Goal: Information Seeking & Learning: Learn about a topic

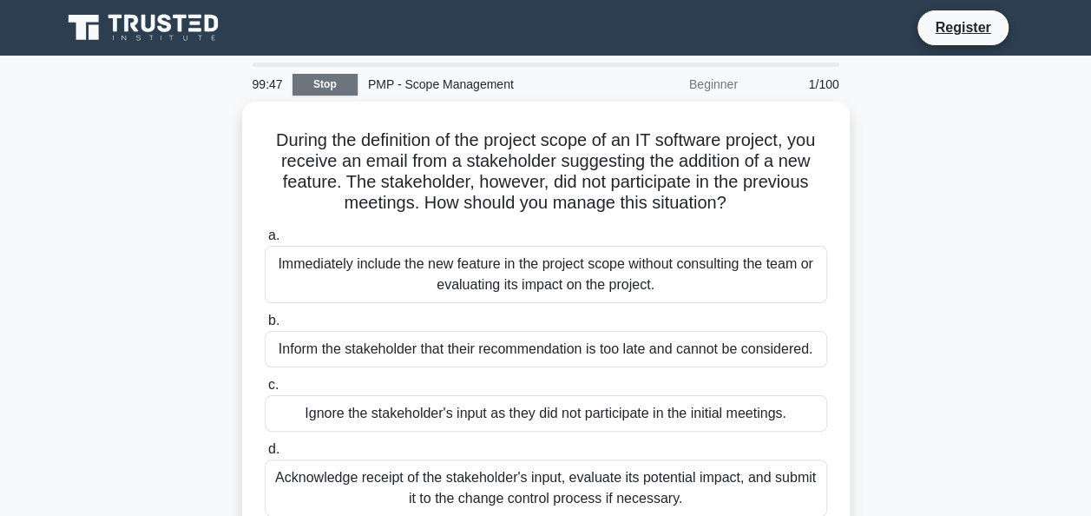
click at [326, 77] on link "Stop" at bounding box center [325, 85] width 65 height 22
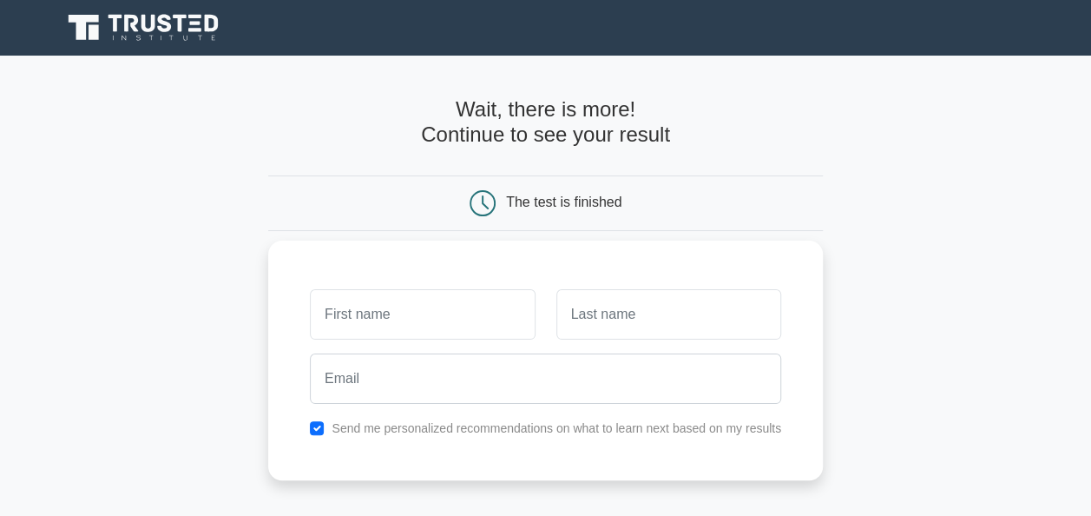
click at [373, 330] on input "text" at bounding box center [422, 314] width 225 height 50
type input "[PERSON_NAME]"
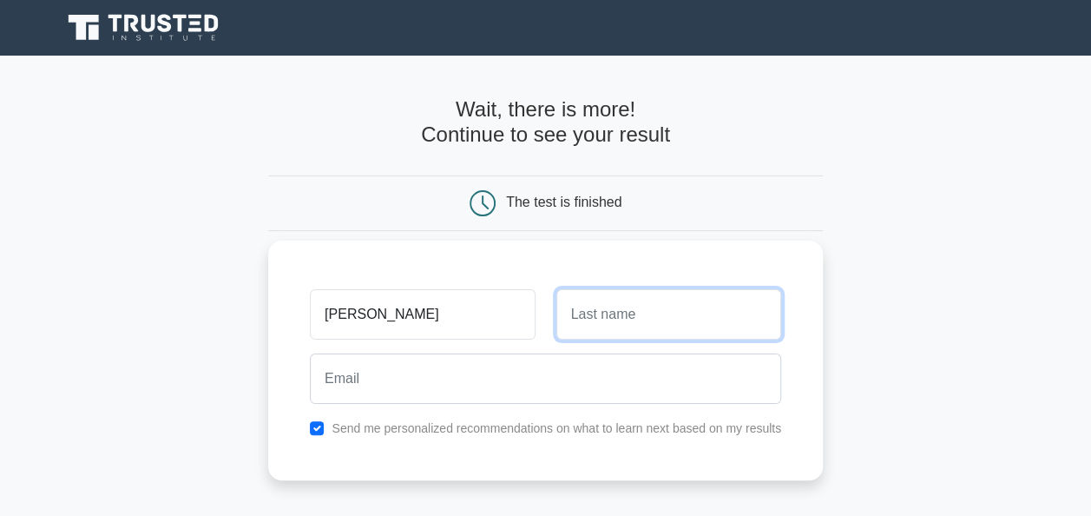
click at [602, 317] on input "text" at bounding box center [668, 314] width 225 height 50
type input "[PERSON_NAME]"
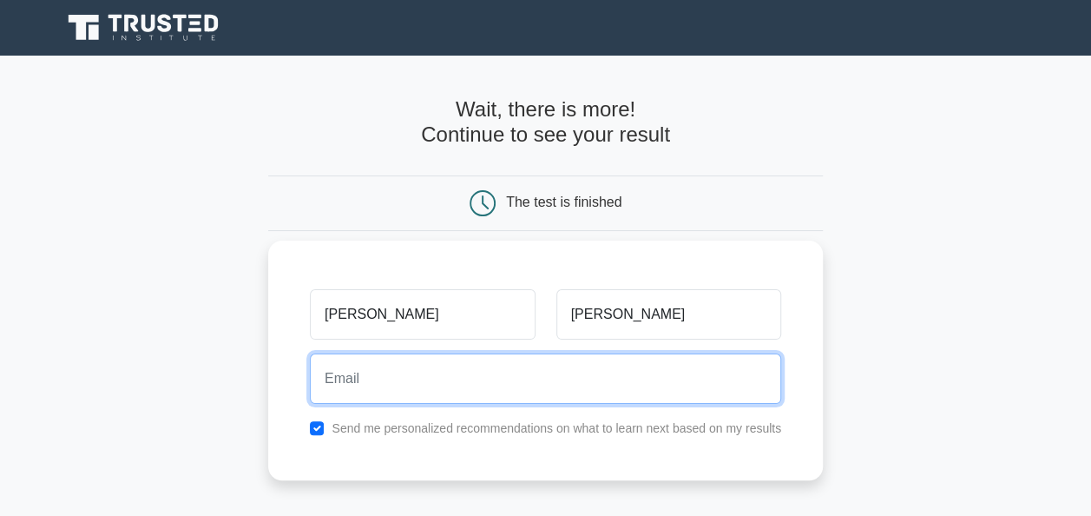
click at [411, 392] on input "email" at bounding box center [545, 378] width 471 height 50
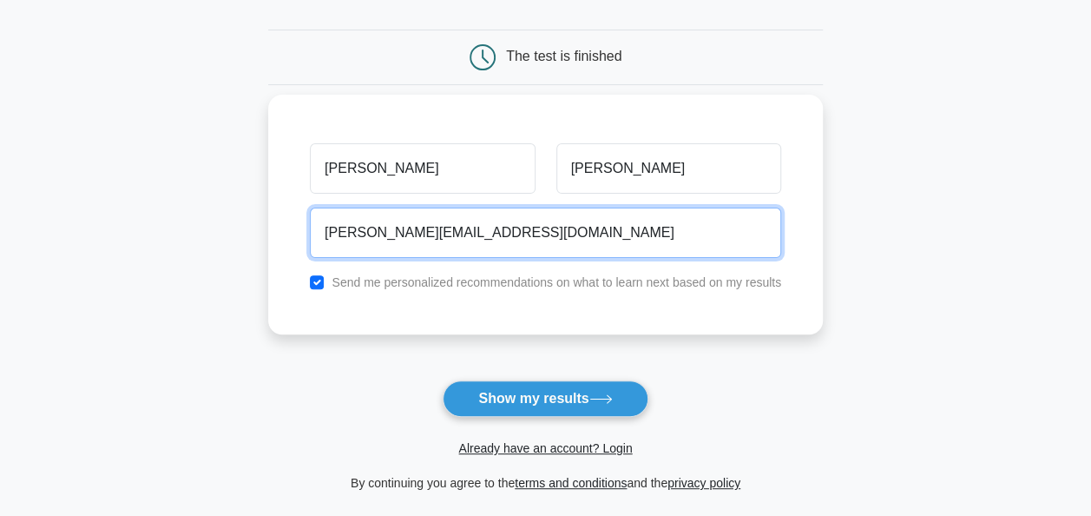
scroll to position [167, 0]
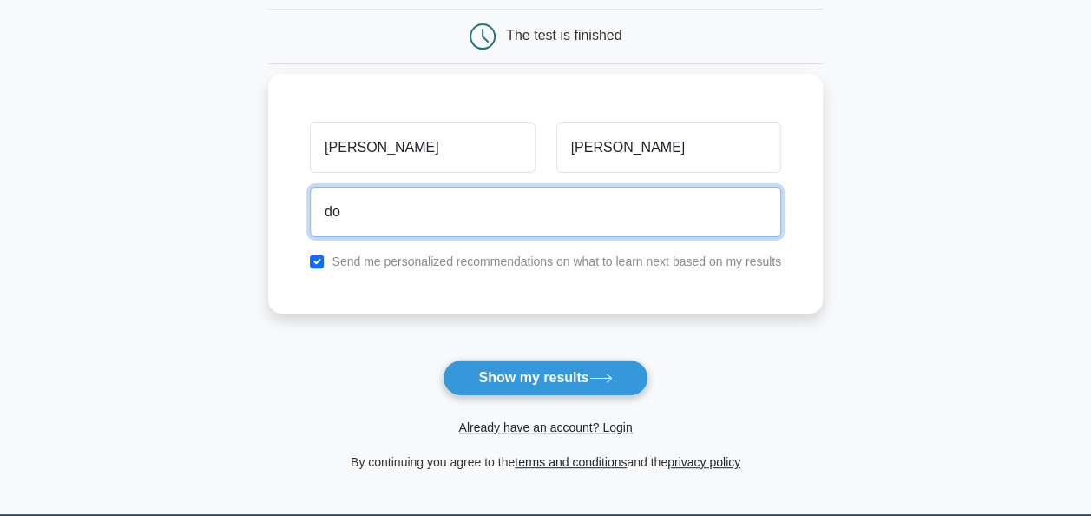
type input "d"
type input "[EMAIL_ADDRESS][DOMAIN_NAME]"
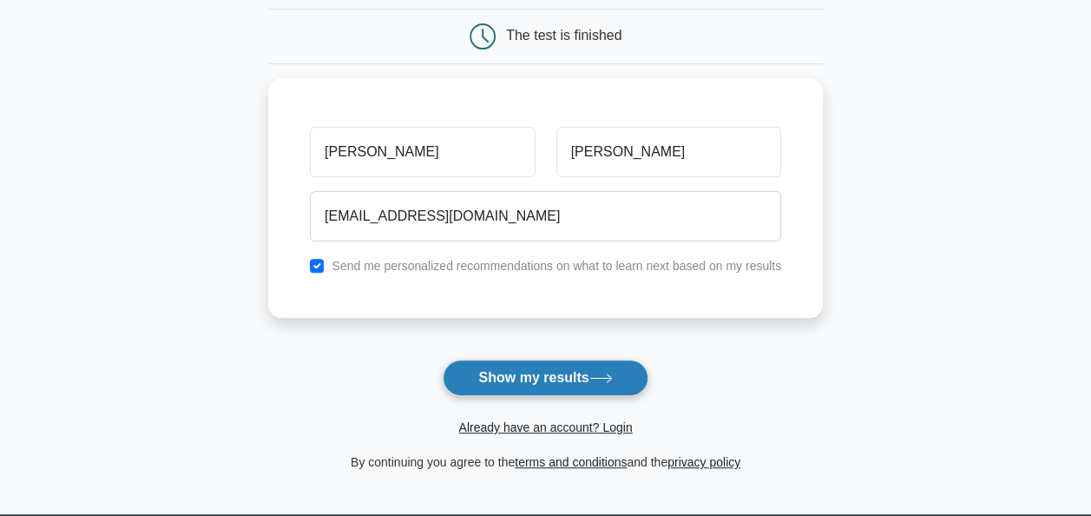
click at [548, 379] on button "Show my results" at bounding box center [545, 377] width 205 height 36
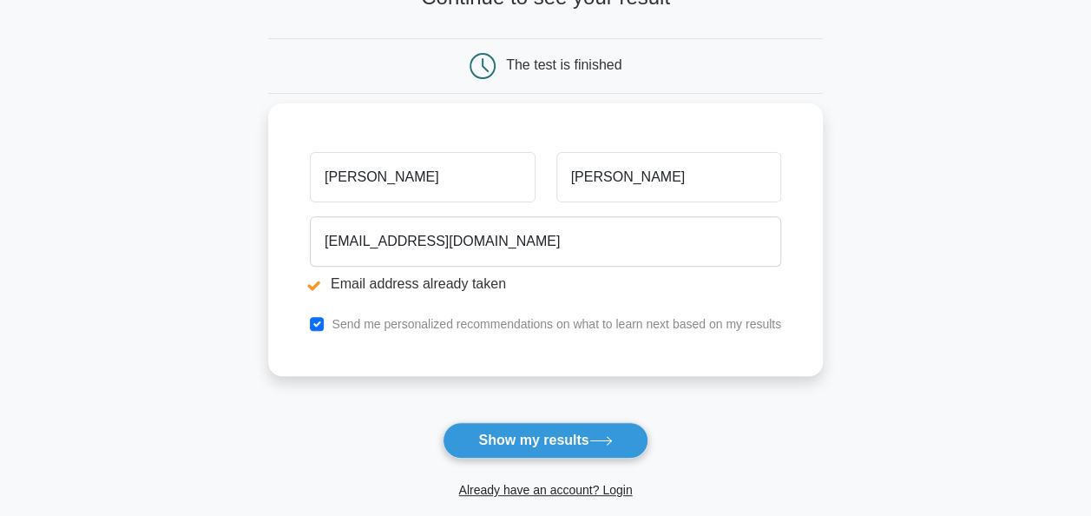
scroll to position [202, 0]
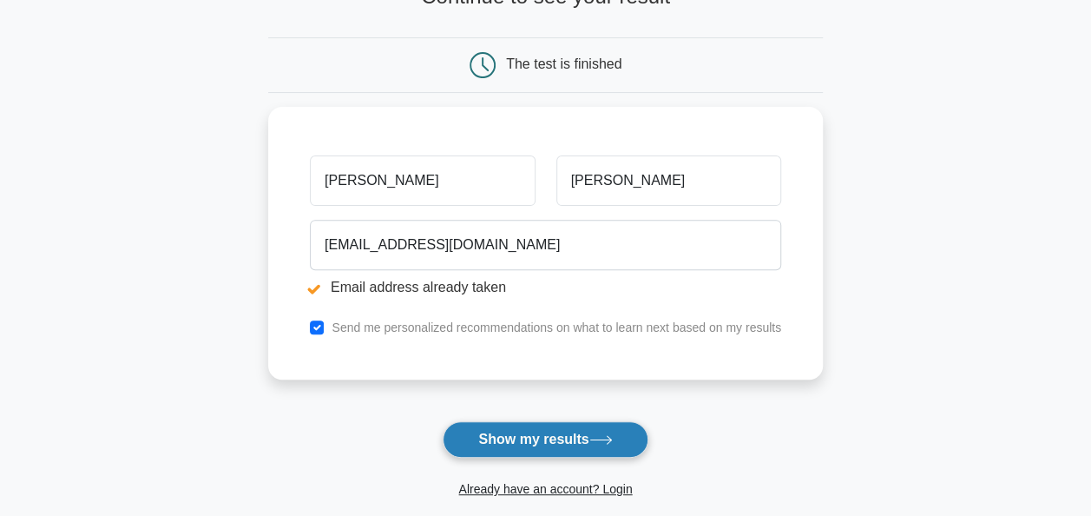
click at [521, 427] on button "Show my results" at bounding box center [545, 439] width 205 height 36
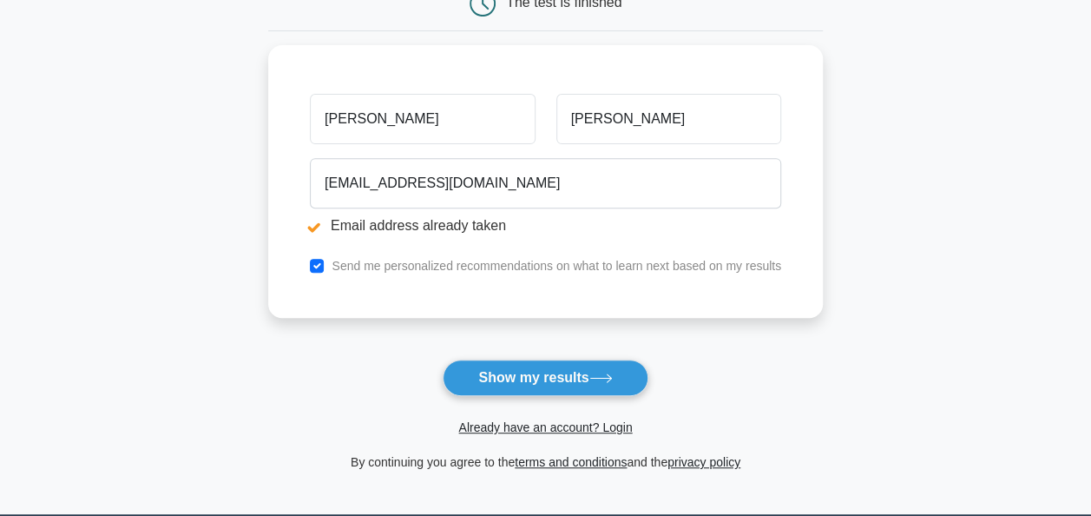
scroll to position [268, 0]
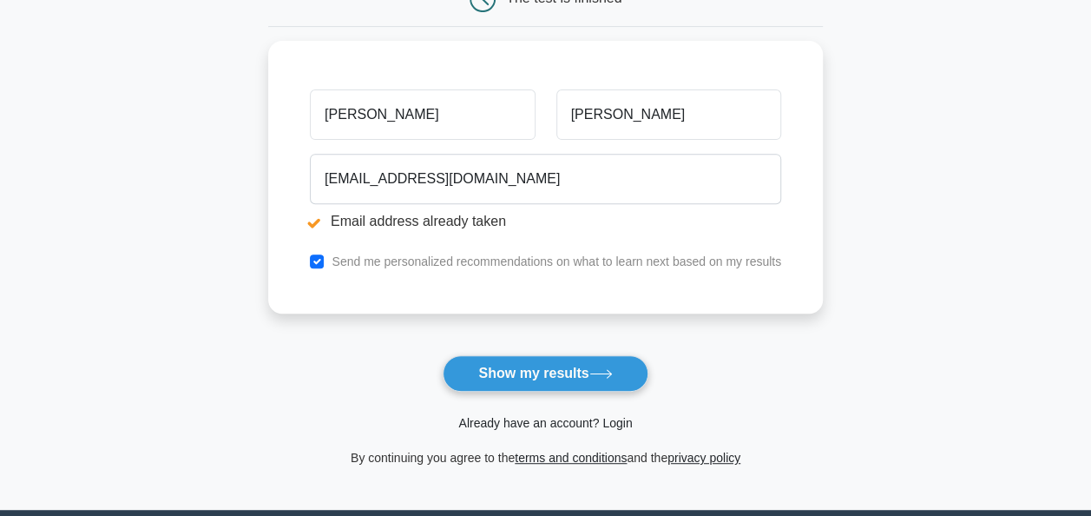
click at [616, 419] on link "Already have an account? Login" at bounding box center [545, 423] width 174 height 14
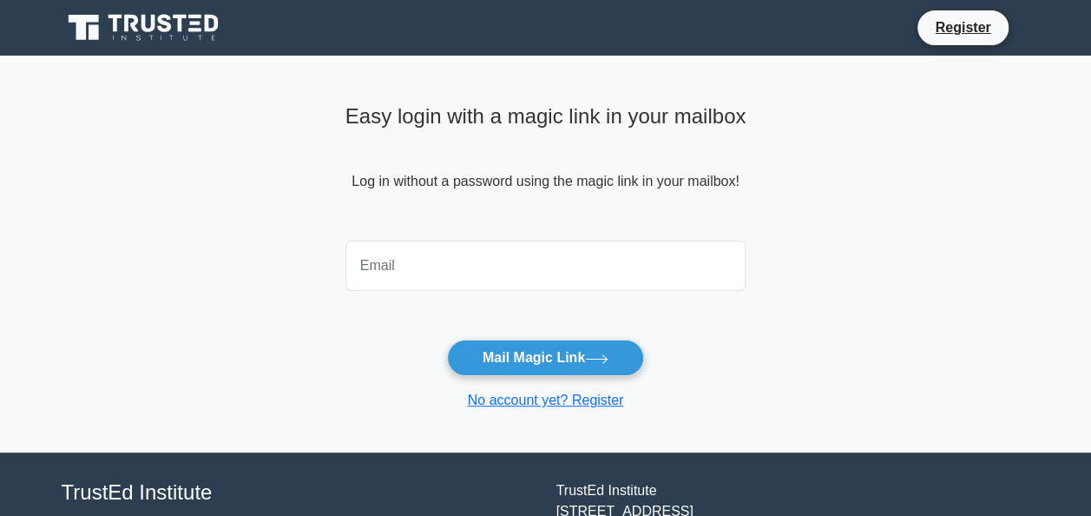
click at [386, 286] on input "email" at bounding box center [545, 265] width 401 height 50
type input "domykuyella@gmail.com"
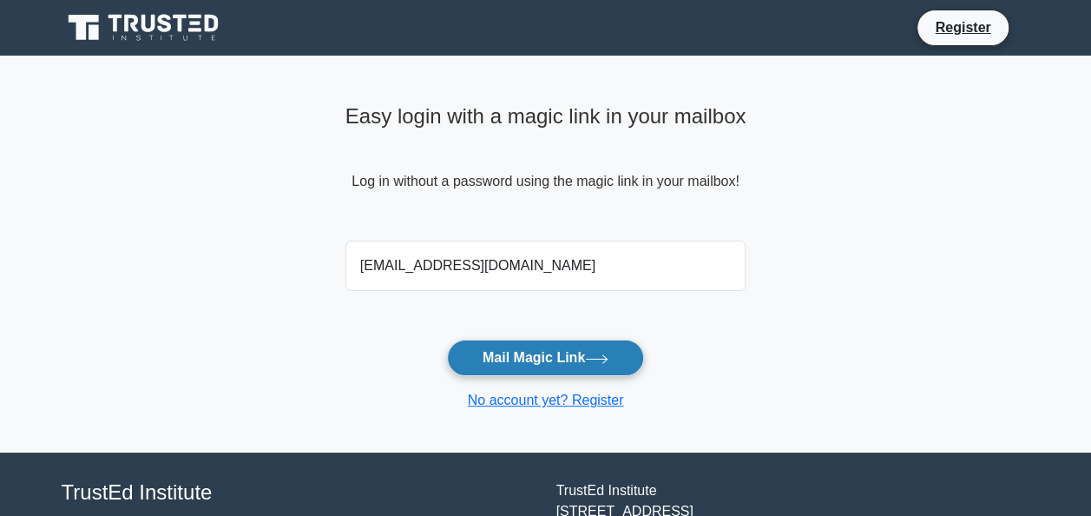
click at [561, 360] on button "Mail Magic Link" at bounding box center [545, 357] width 197 height 36
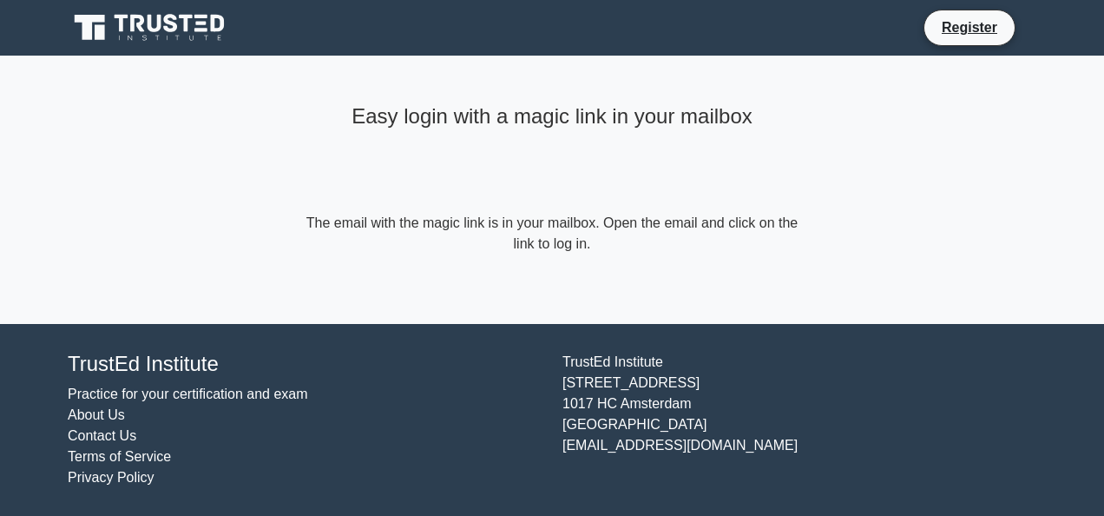
click at [111, 35] on icon at bounding box center [151, 27] width 167 height 33
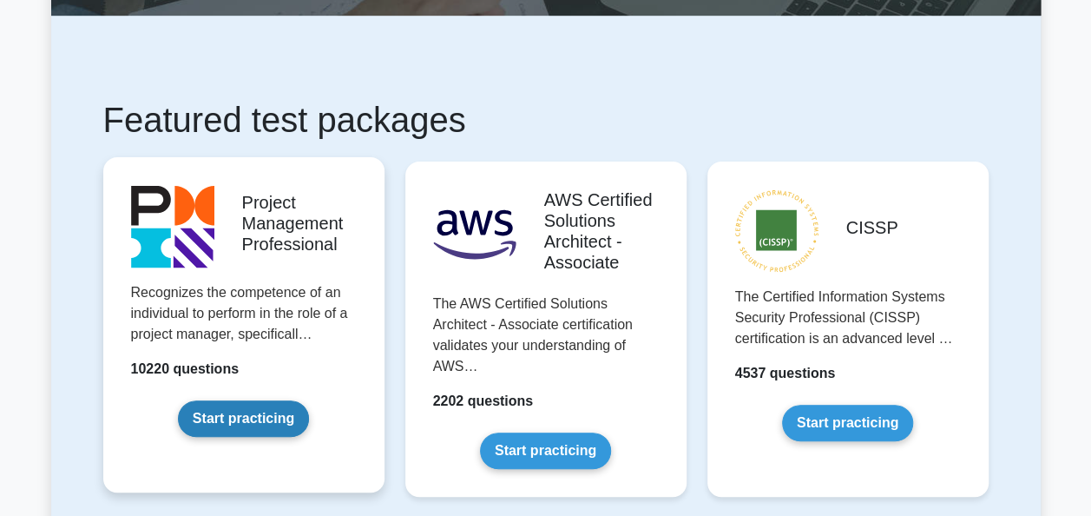
scroll to position [247, 0]
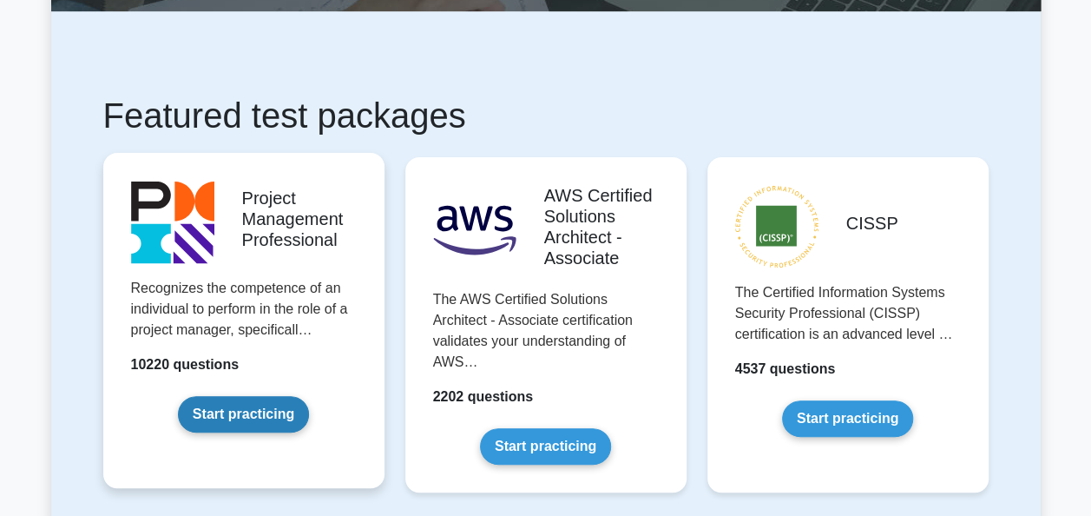
click at [263, 418] on link "Start practicing" at bounding box center [243, 414] width 131 height 36
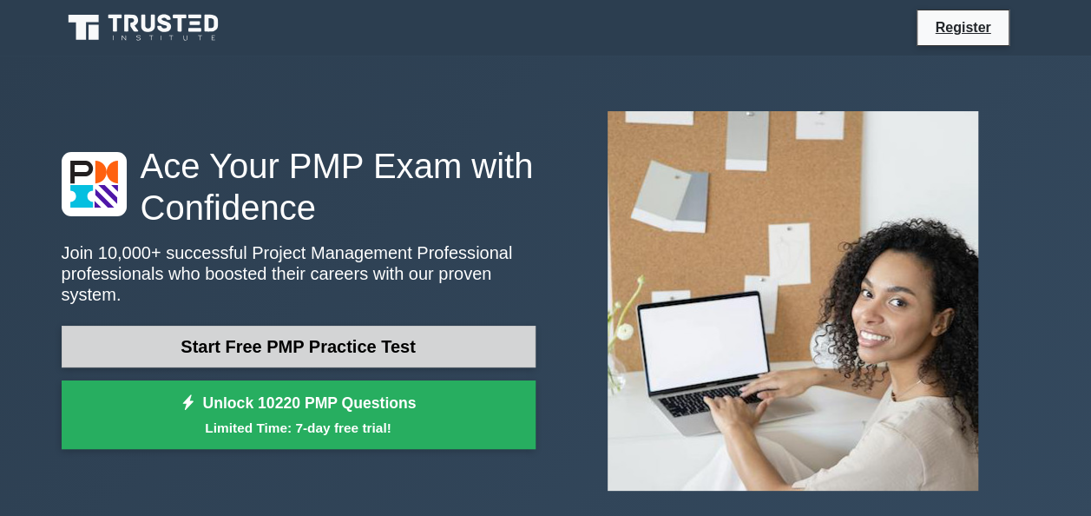
click at [319, 335] on link "Start Free PMP Practice Test" at bounding box center [299, 347] width 474 height 42
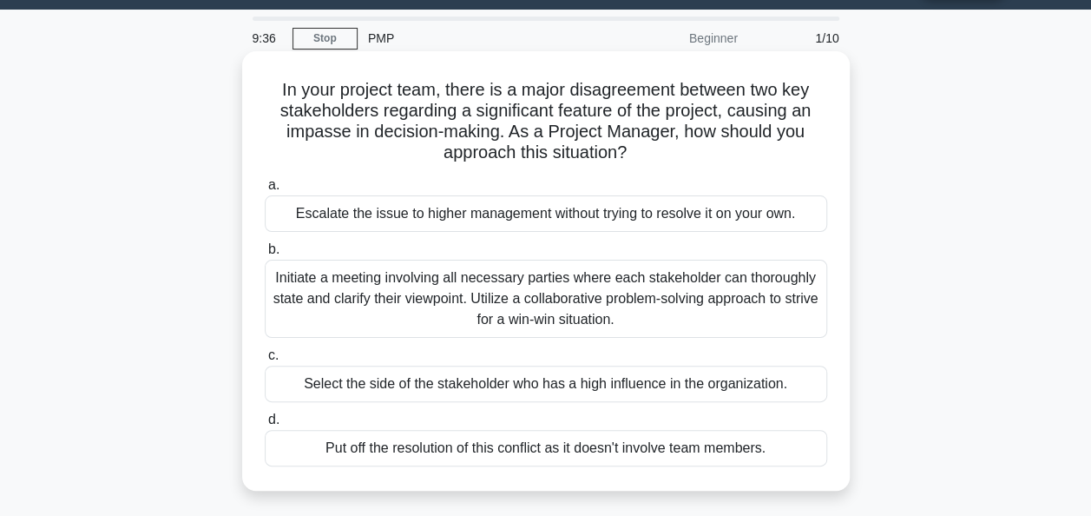
scroll to position [47, 0]
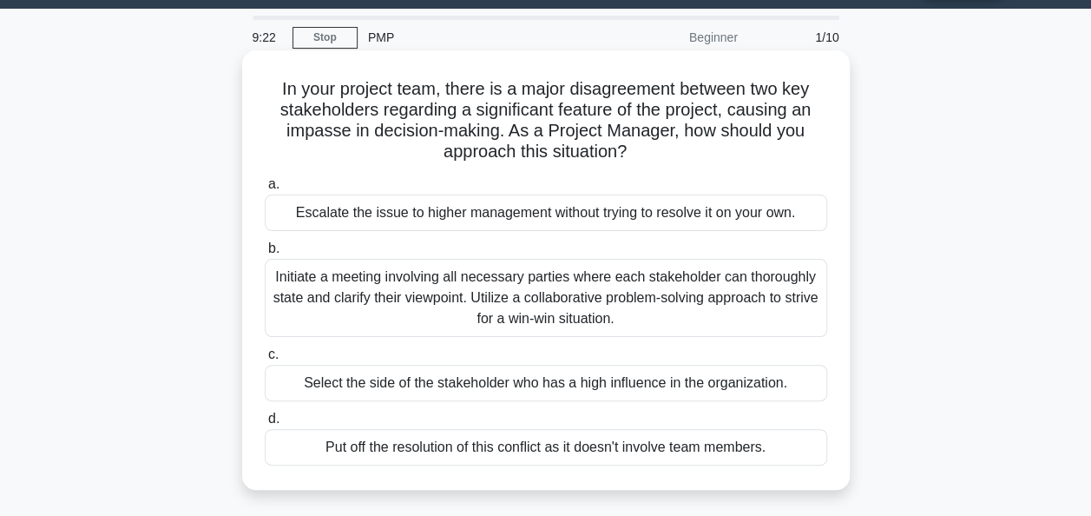
click at [488, 332] on div "Initiate a meeting involving all necessary parties where each stakeholder can t…" at bounding box center [546, 298] width 562 height 78
click at [265, 254] on input "b. Initiate a meeting involving all necessary parties where each stakeholder ca…" at bounding box center [265, 248] width 0 height 11
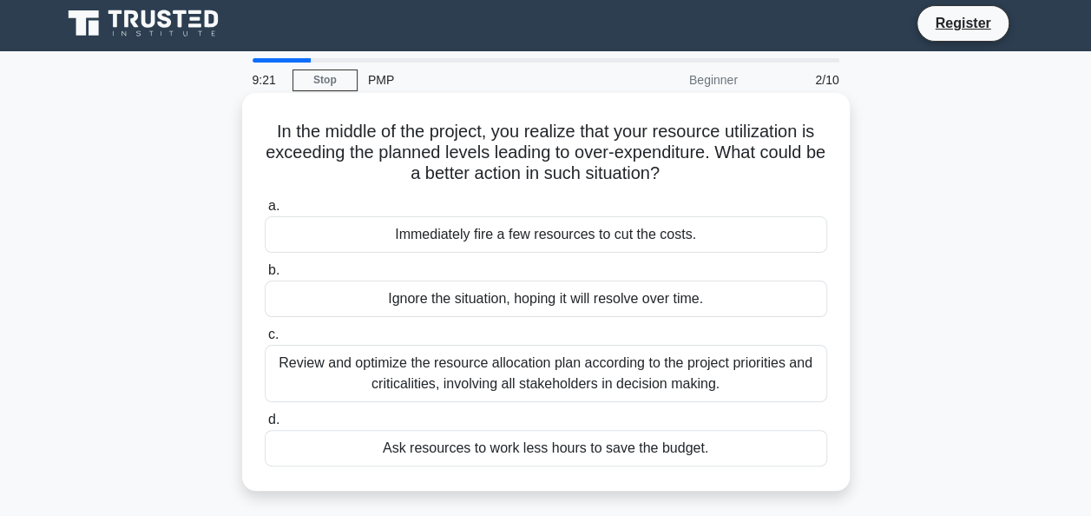
scroll to position [0, 0]
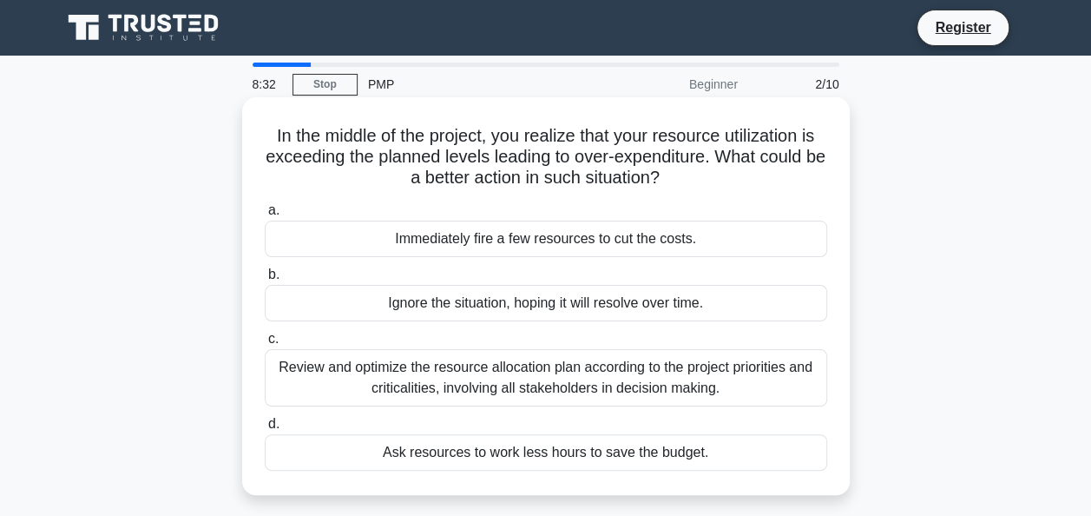
click at [460, 366] on div "Review and optimize the resource allocation plan according to the project prior…" at bounding box center [546, 377] width 562 height 57
click at [265, 345] on input "c. Review and optimize the resource allocation plan according to the project pr…" at bounding box center [265, 338] width 0 height 11
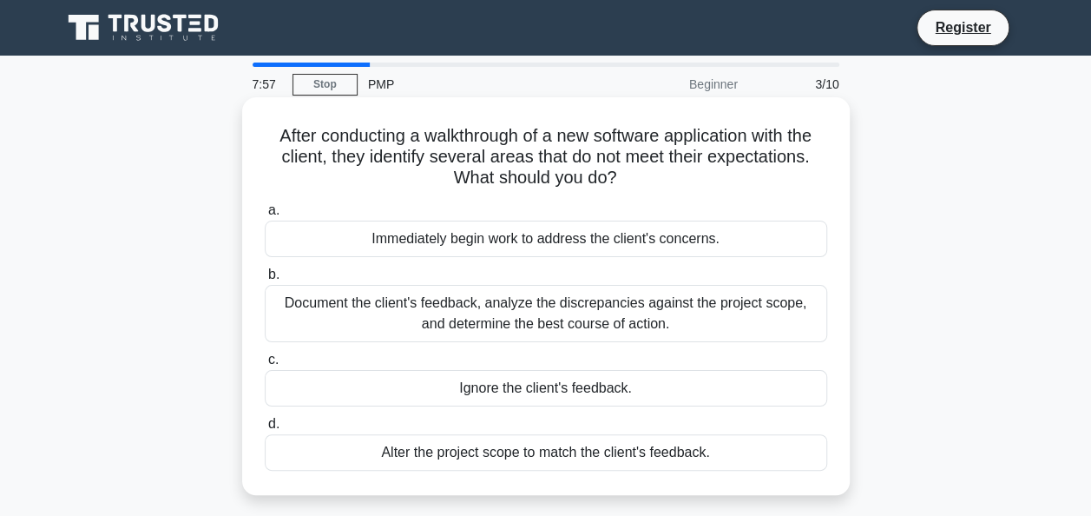
click at [503, 328] on div "Document the client's feedback, analyze the discrepancies against the project s…" at bounding box center [546, 313] width 562 height 57
click at [265, 280] on input "b. Document the client's feedback, analyze the discrepancies against the projec…" at bounding box center [265, 274] width 0 height 11
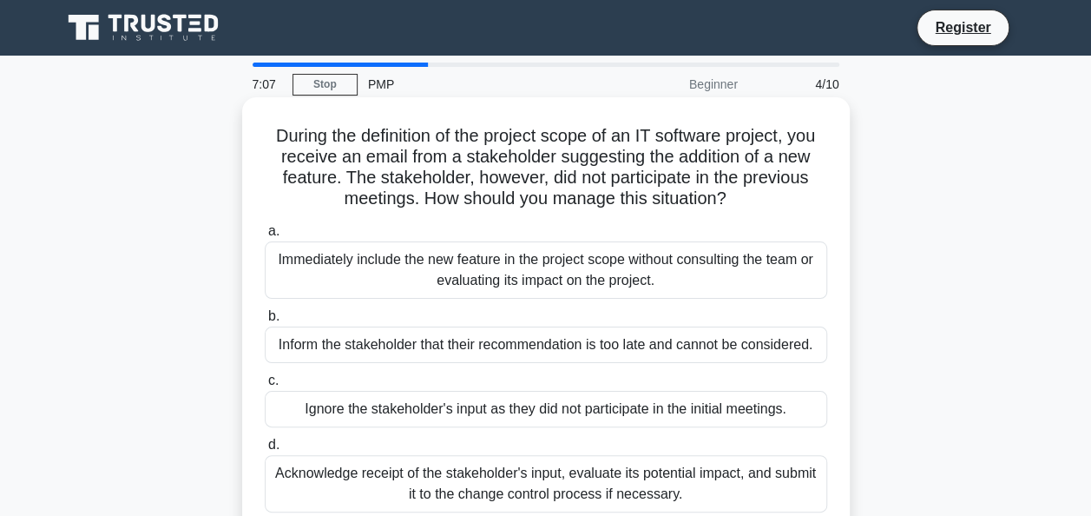
click at [533, 488] on div "Acknowledge receipt of the stakeholder's input, evaluate its potential impact, …" at bounding box center [546, 483] width 562 height 57
click at [265, 451] on input "d. Acknowledge receipt of the stakeholder's input, evaluate its potential impac…" at bounding box center [265, 444] width 0 height 11
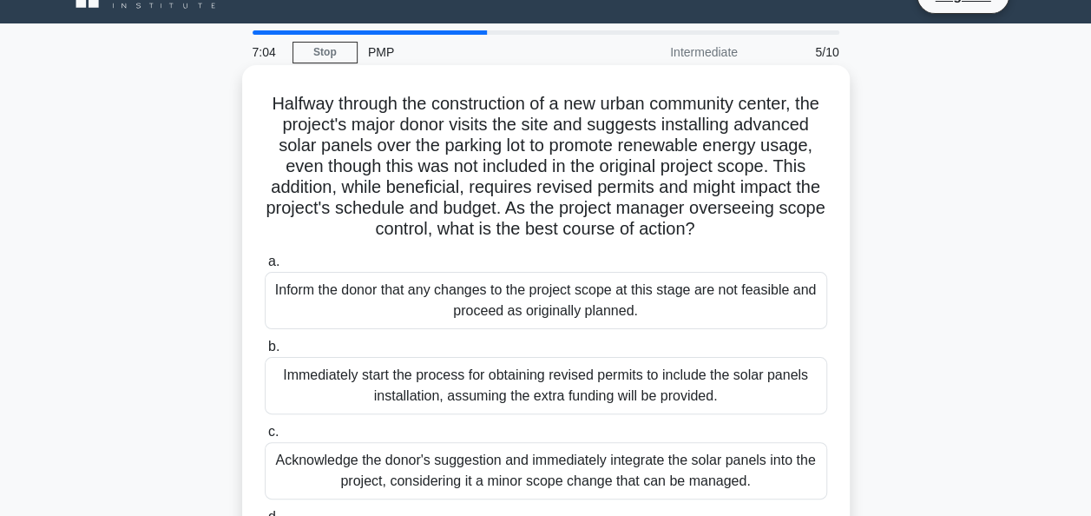
scroll to position [35, 0]
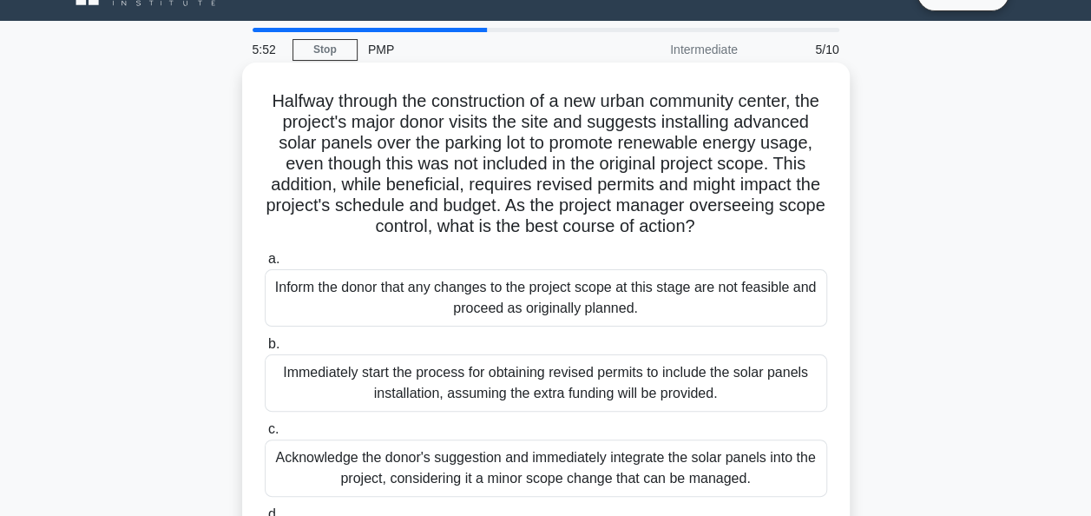
drag, startPoint x: 356, startPoint y: 156, endPoint x: 504, endPoint y: 252, distance: 176.5
click at [504, 238] on h5 "Halfway through the construction of a new urban community center, the project's…" at bounding box center [546, 164] width 566 height 148
drag, startPoint x: 504, startPoint y: 252, endPoint x: 429, endPoint y: 174, distance: 108.7
click at [429, 174] on h5 "Halfway through the construction of a new urban community center, the project's…" at bounding box center [546, 164] width 566 height 148
click at [366, 135] on h5 "Halfway through the construction of a new urban community center, the project's…" at bounding box center [546, 164] width 566 height 148
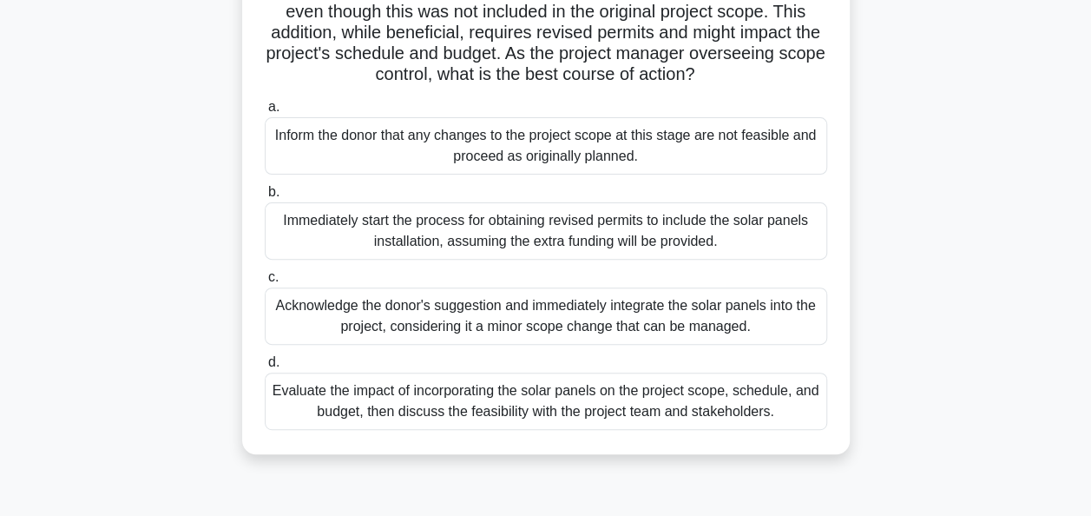
scroll to position [187, 0]
click at [494, 422] on div "Evaluate the impact of incorporating the solar panels on the project scope, sch…" at bounding box center [546, 400] width 562 height 57
click at [265, 367] on input "d. Evaluate the impact of incorporating the solar panels on the project scope, …" at bounding box center [265, 361] width 0 height 11
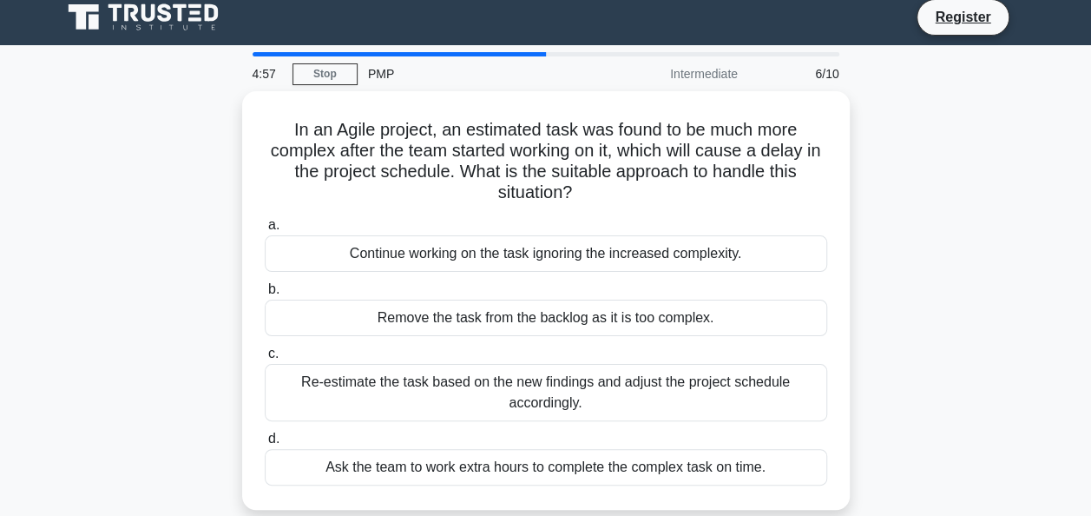
scroll to position [0, 0]
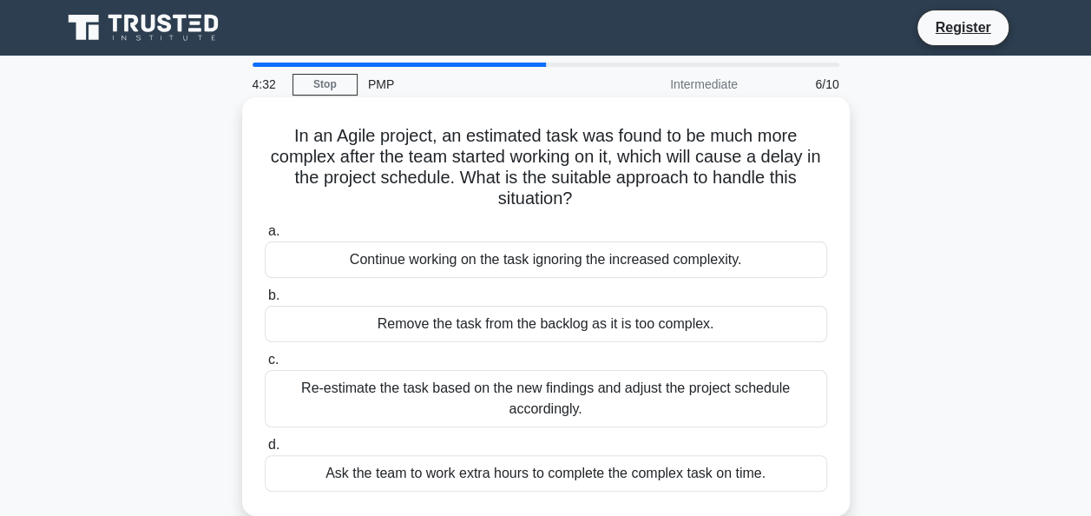
click at [526, 265] on div "Continue working on the task ignoring the increased complexity." at bounding box center [546, 259] width 562 height 36
click at [265, 237] on input "a. Continue working on the task ignoring the increased complexity." at bounding box center [265, 231] width 0 height 11
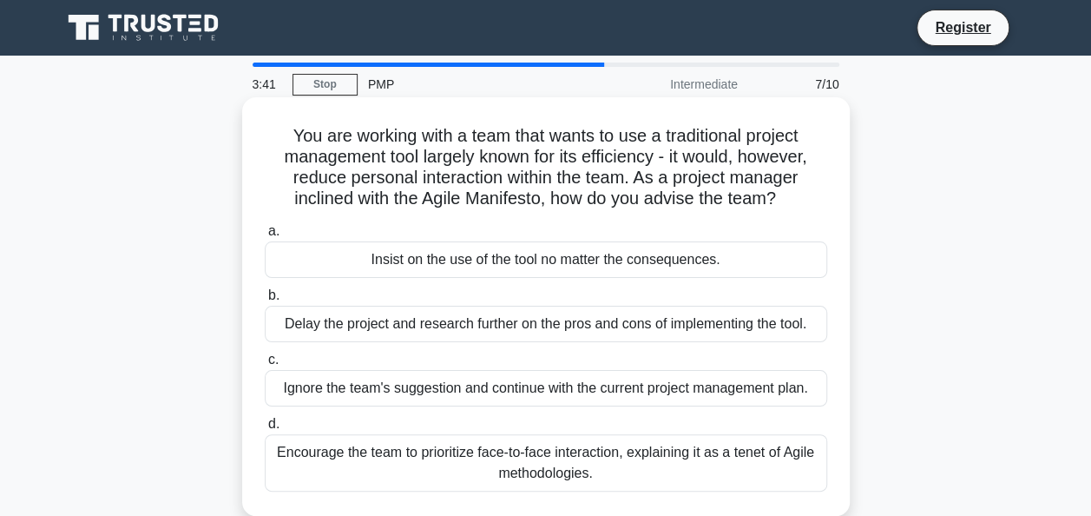
click at [564, 476] on div "Encourage the team to prioritize face-to-face interaction, explaining it as a t…" at bounding box center [546, 462] width 562 height 57
click at [265, 430] on input "d. Encourage the team to prioritize face-to-face interaction, explaining it as …" at bounding box center [265, 423] width 0 height 11
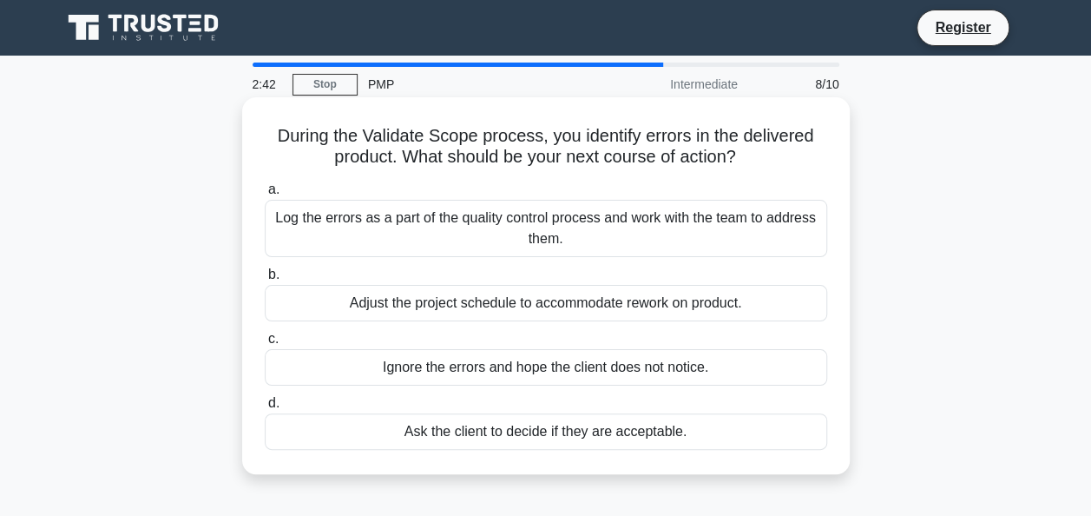
click at [457, 226] on div "Log the errors as a part of the quality control process and work with the team …" at bounding box center [546, 228] width 562 height 57
click at [265, 195] on input "a. Log the errors as a part of the quality control process and work with the te…" at bounding box center [265, 189] width 0 height 11
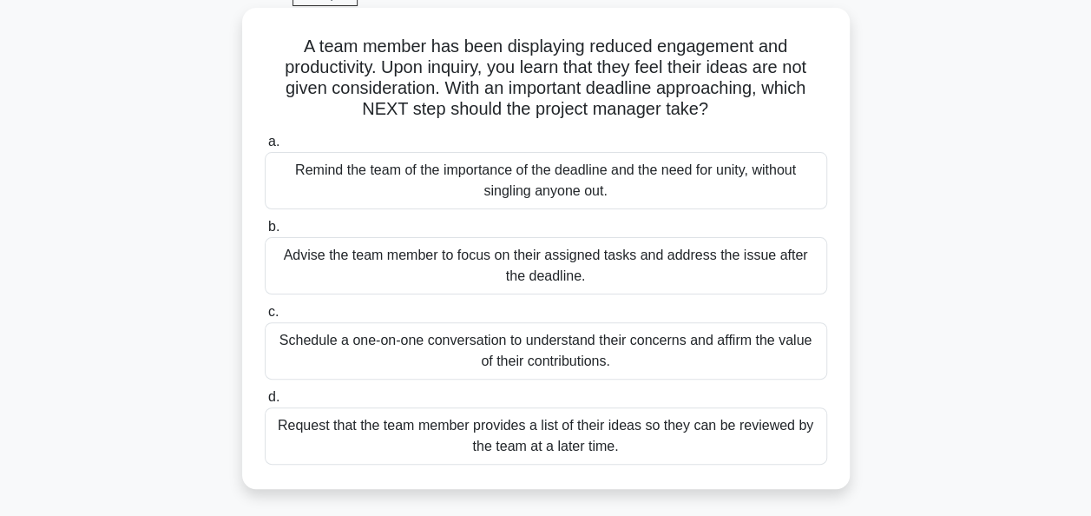
scroll to position [90, 0]
click at [469, 352] on div "Schedule a one-on-one conversation to understand their concerns and affirm the …" at bounding box center [546, 349] width 562 height 57
click at [265, 317] on input "c. Schedule a one-on-one conversation to understand their concerns and affirm t…" at bounding box center [265, 311] width 0 height 11
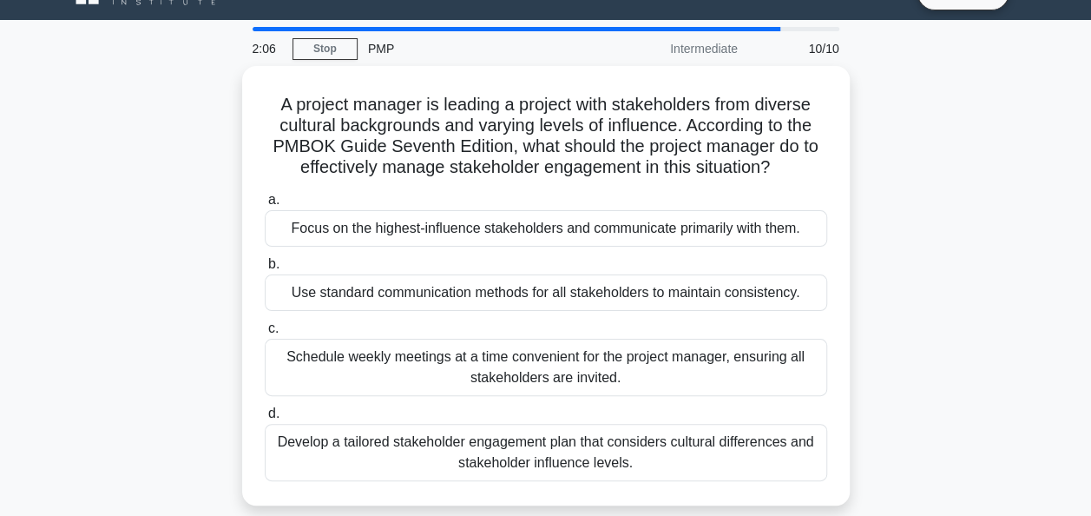
scroll to position [0, 0]
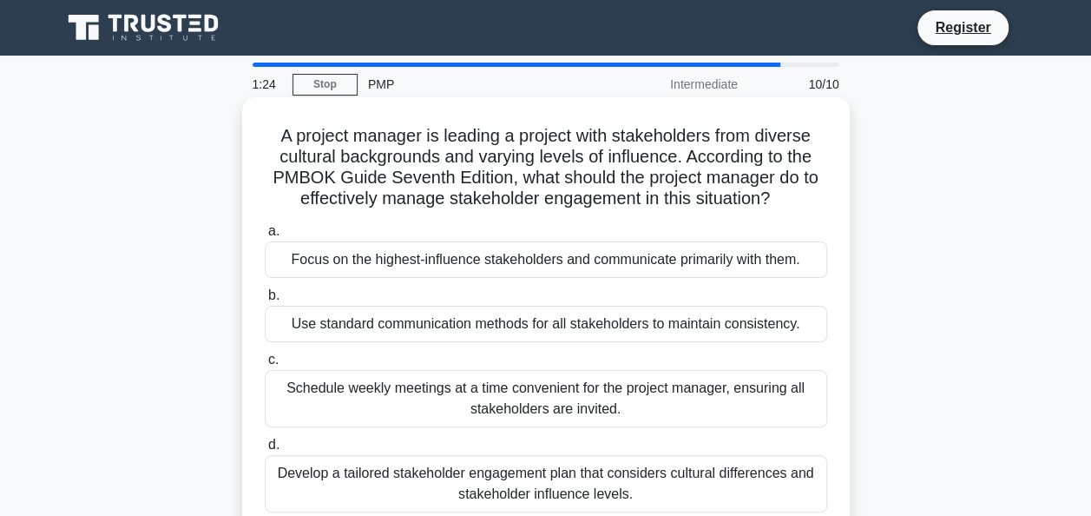
click at [507, 477] on div "Develop a tailored stakeholder engagement plan that considers cultural differen…" at bounding box center [546, 483] width 562 height 57
click at [265, 451] on input "d. Develop a tailored stakeholder engagement plan that considers cultural diffe…" at bounding box center [265, 444] width 0 height 11
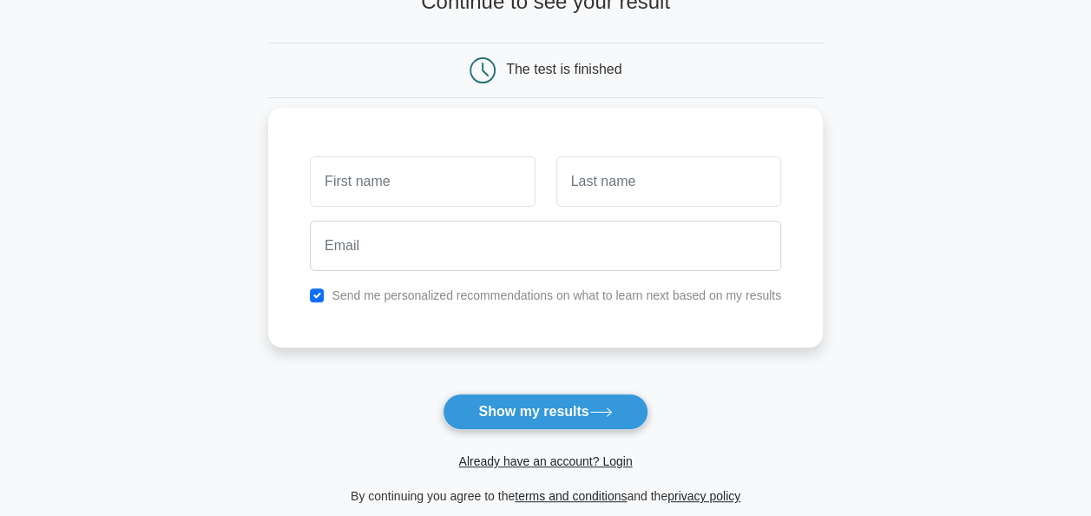
scroll to position [134, 0]
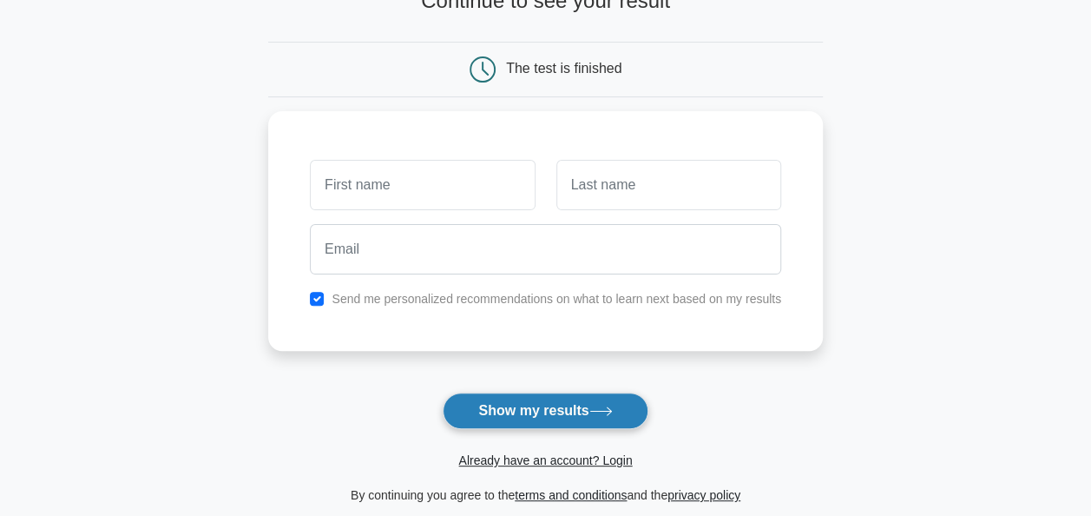
click at [510, 411] on button "Show my results" at bounding box center [545, 410] width 205 height 36
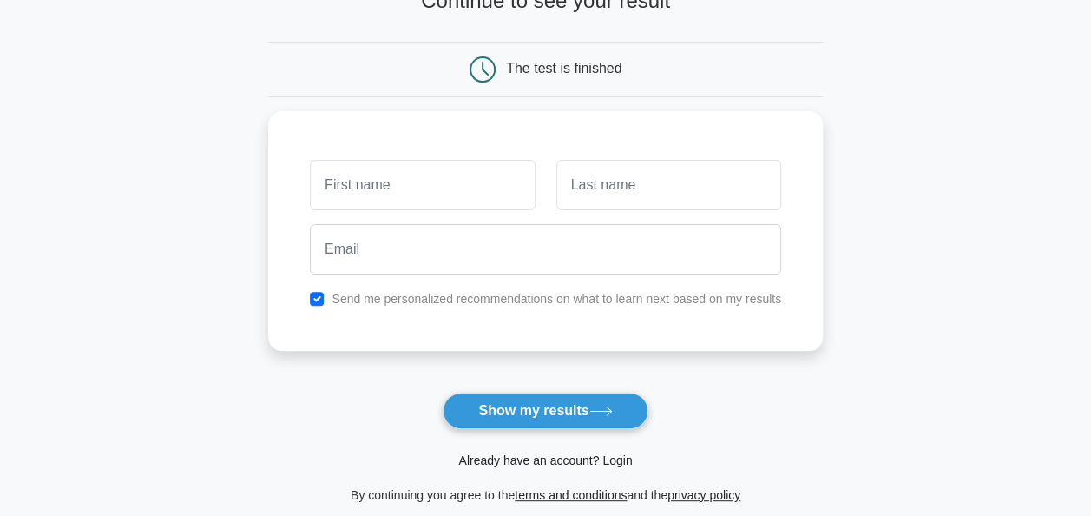
click at [609, 458] on link "Already have an account? Login" at bounding box center [545, 460] width 174 height 14
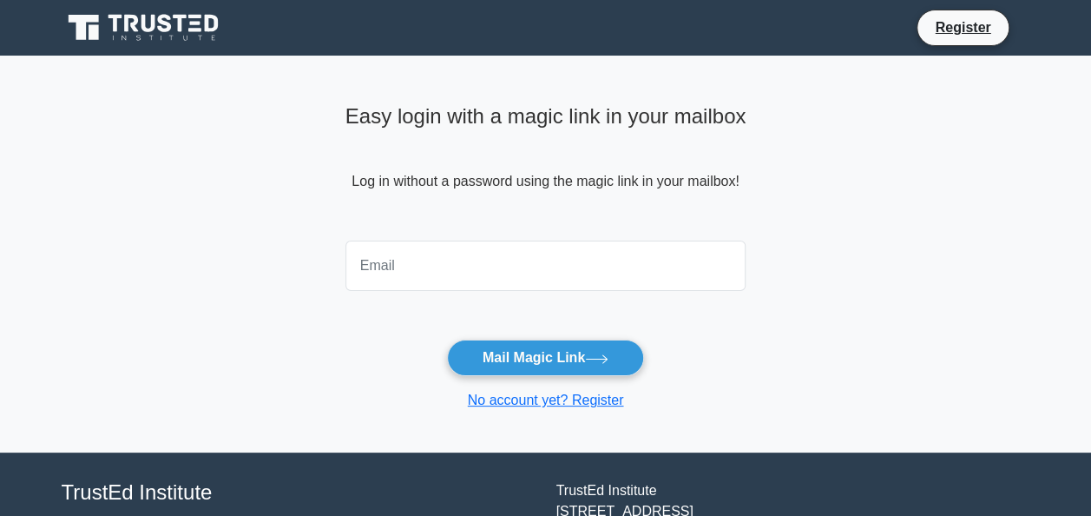
click at [375, 277] on input "email" at bounding box center [545, 265] width 401 height 50
type input "[EMAIL_ADDRESS][DOMAIN_NAME]"
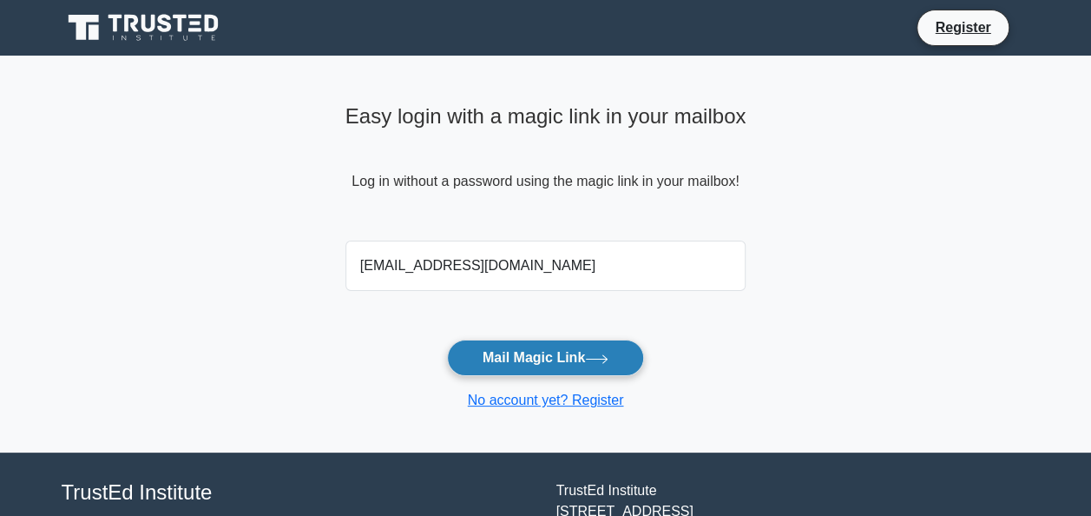
click at [531, 351] on button "Mail Magic Link" at bounding box center [545, 357] width 197 height 36
